Goal: Information Seeking & Learning: Find specific page/section

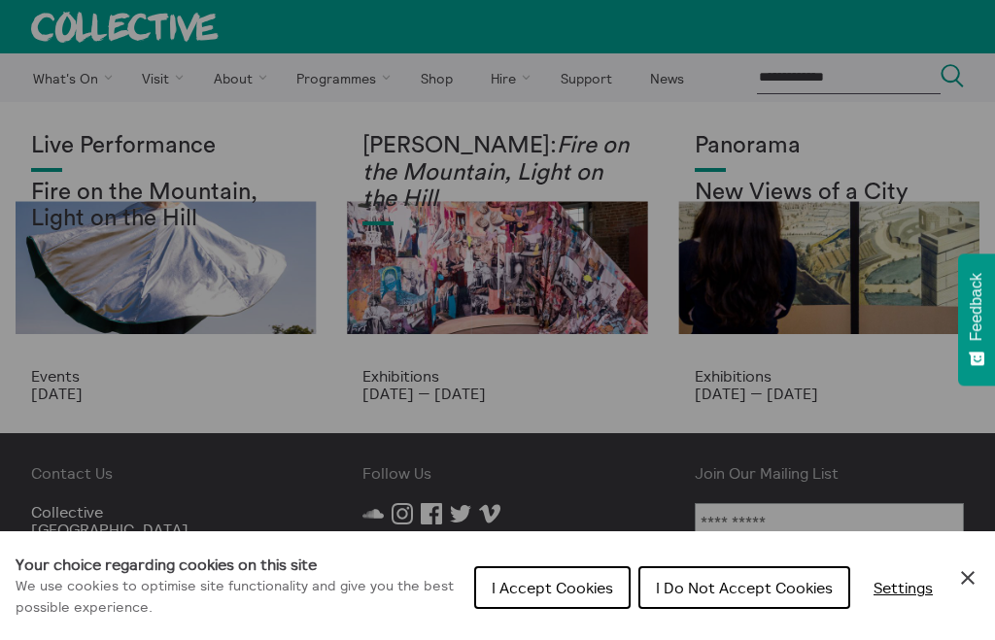
click at [91, 80] on div "Cookie preferences" at bounding box center [497, 320] width 995 height 640
click at [70, 81] on div "Cookie preferences" at bounding box center [497, 320] width 995 height 640
click at [689, 595] on button "I Do Not Accept Cookies" at bounding box center [744, 587] width 212 height 43
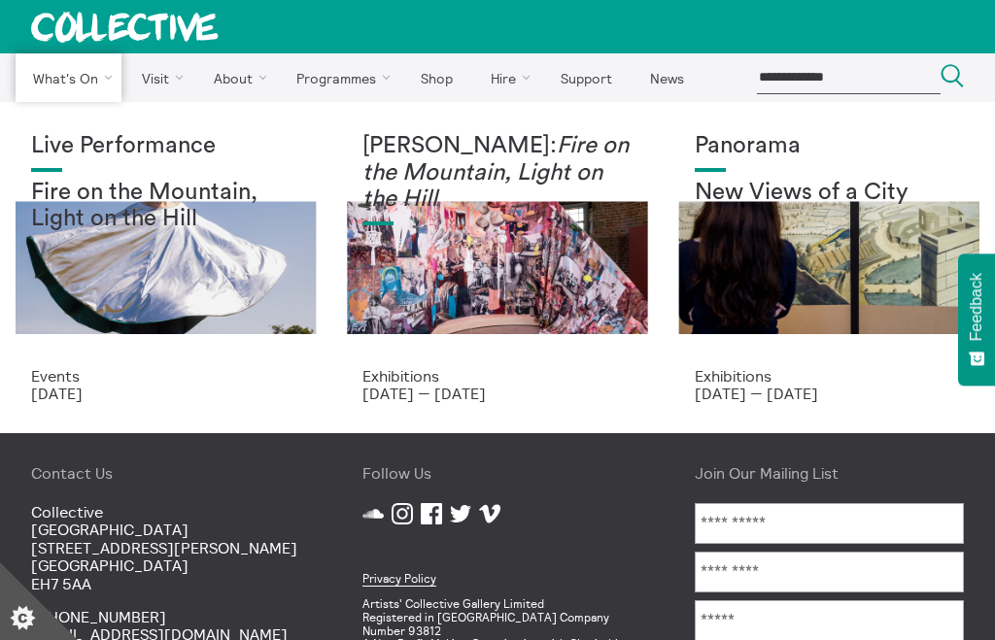
click at [0, 0] on link "Events" at bounding box center [0, 0] width 0 height 0
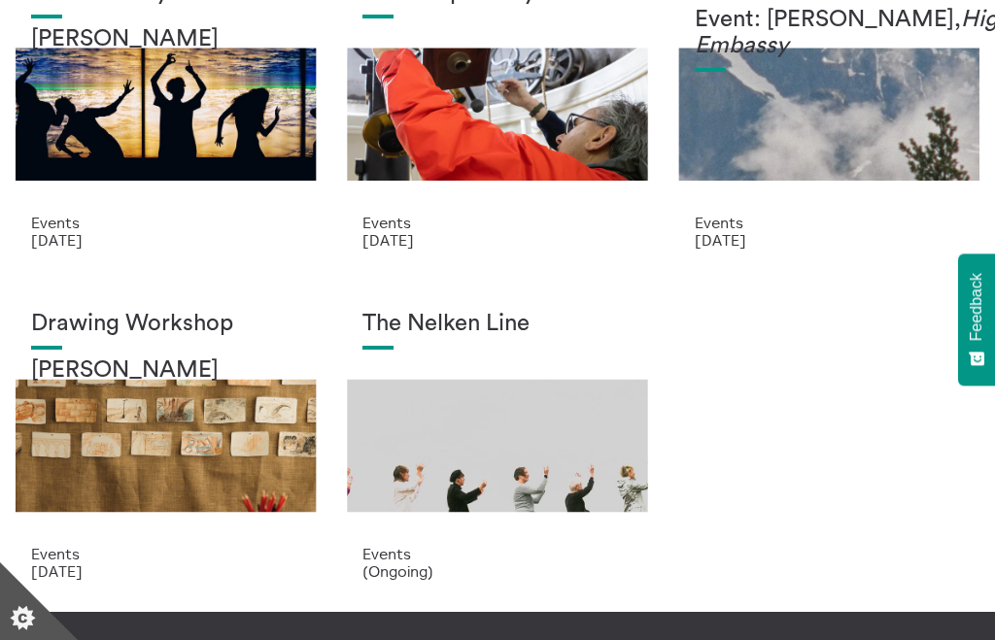
scroll to position [152, 0]
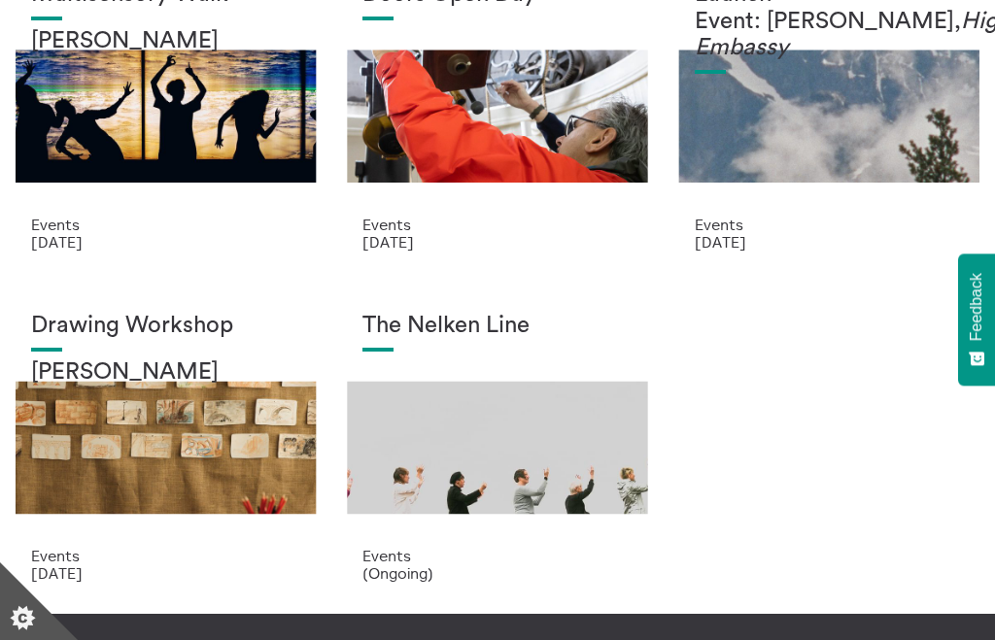
click at [392, 567] on p "(Ongoing)" at bounding box center [496, 572] width 269 height 17
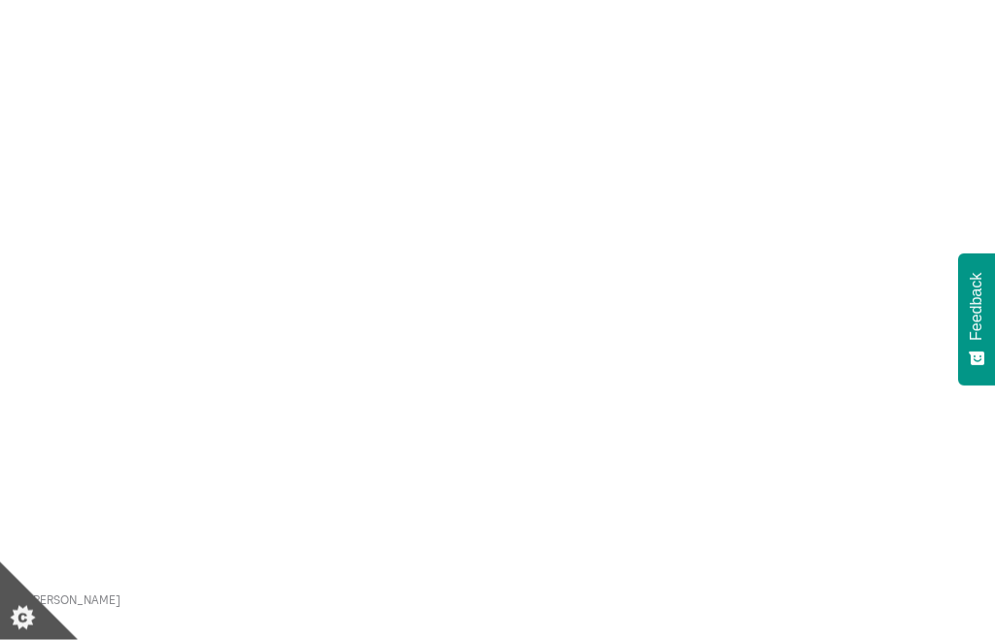
scroll to position [2394, 0]
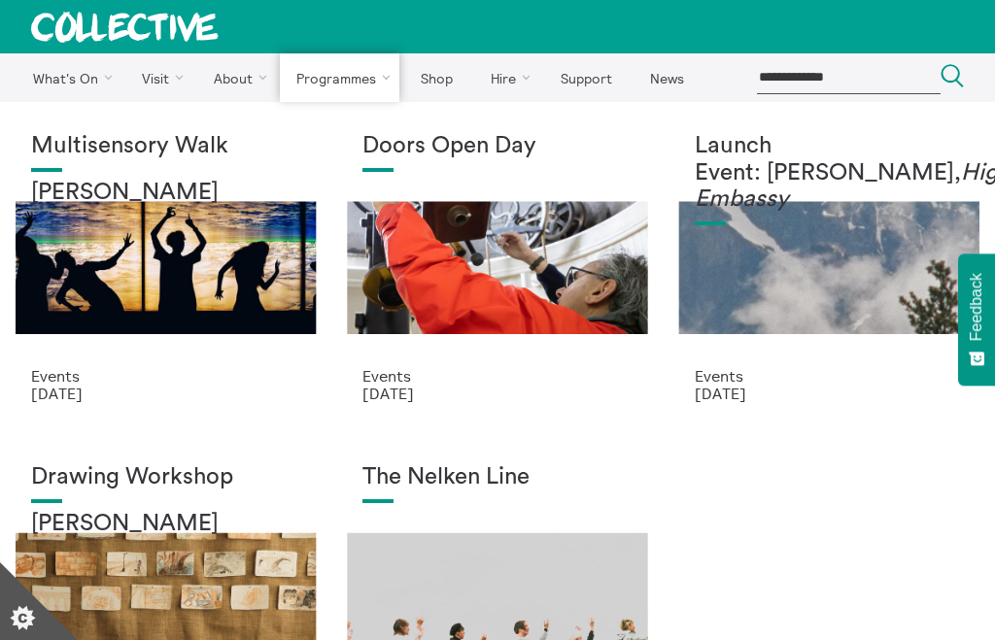
click at [0, 0] on link "Collective Observations" at bounding box center [0, 0] width 0 height 0
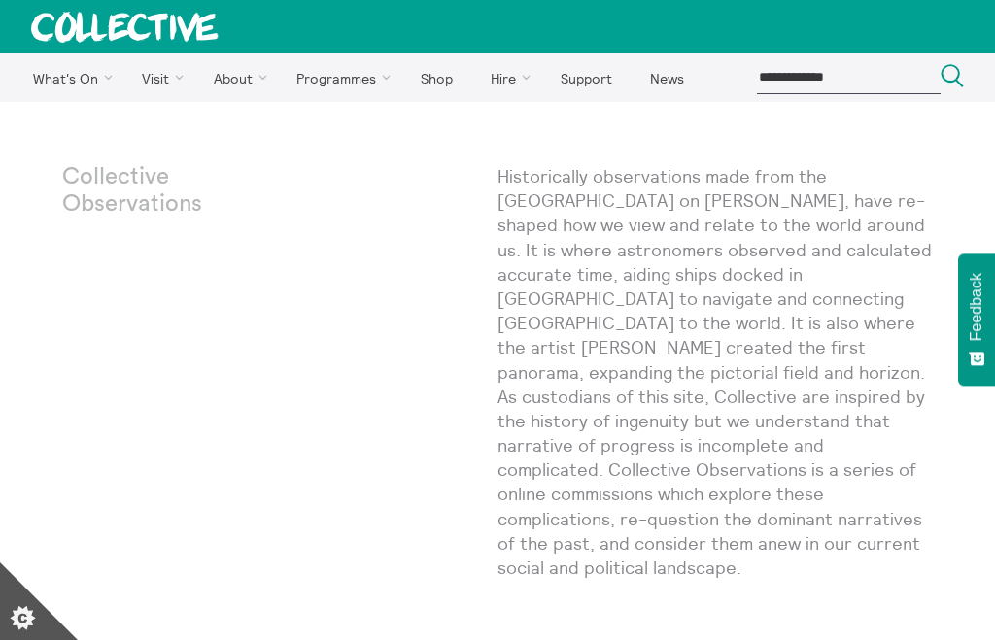
click at [781, 84] on input "search" at bounding box center [849, 77] width 184 height 32
type input "**********"
click at [952, 78] on button "Search Close" at bounding box center [951, 77] width 23 height 26
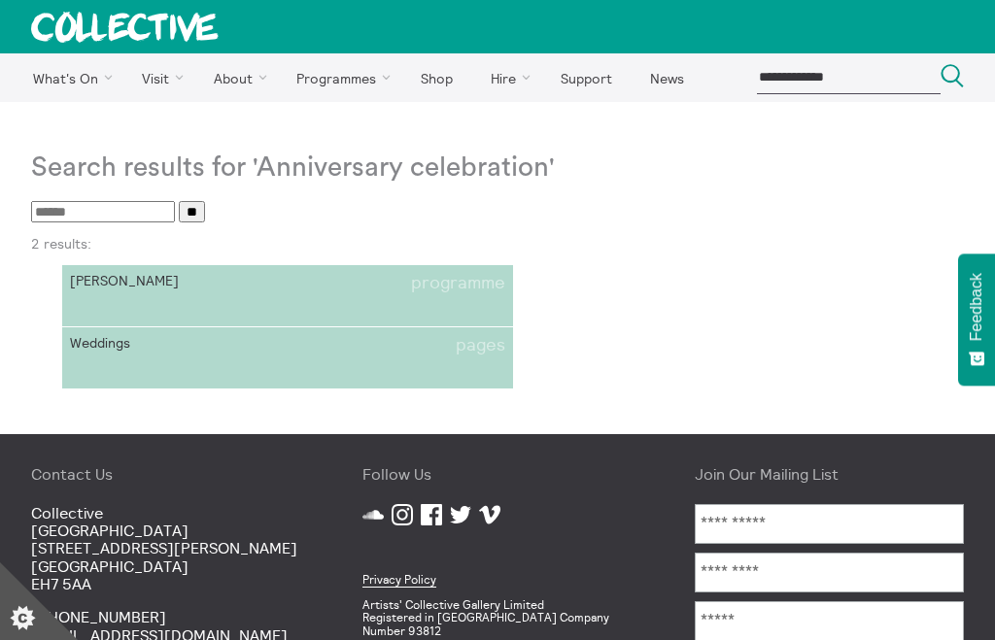
click at [627, 305] on ul "[PERSON_NAME] programme Weddings pages" at bounding box center [497, 327] width 932 height 124
